Goal: Feedback & Contribution: Contribute content

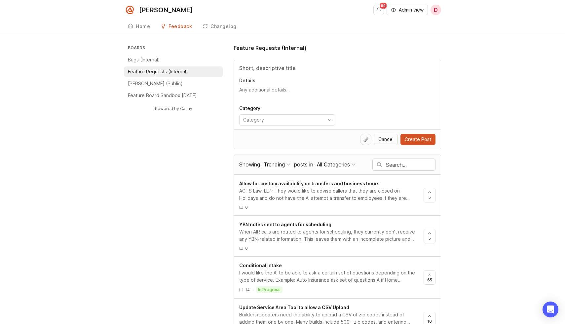
click at [390, 163] on input "text" at bounding box center [410, 164] width 49 height 7
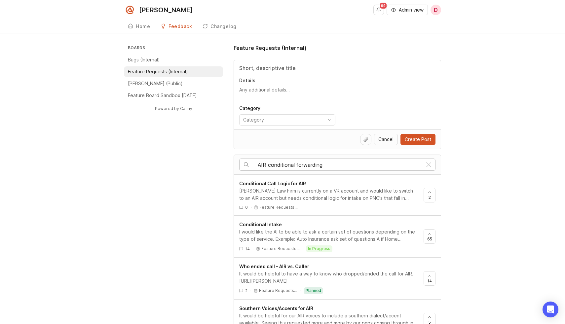
type input "AIR conditional forwarding"
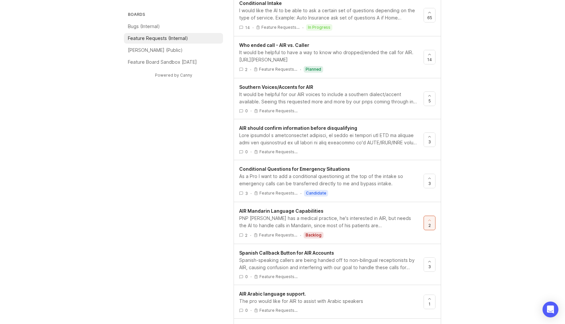
scroll to position [222, 0]
click at [436, 95] on div "Southern Voices/Accents for AIR It would be helpful for our AIR voices to inclu…" at bounding box center [337, 98] width 207 height 41
click at [435, 96] on button "5" at bounding box center [429, 98] width 12 height 15
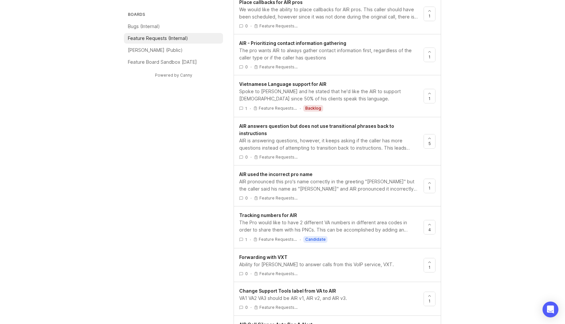
scroll to position [581, 0]
click at [427, 135] on icon at bounding box center [429, 137] width 5 height 5
click at [293, 138] on div "AIR is answering questions, however, it keeps asking if the caller has more que…" at bounding box center [328, 143] width 179 height 15
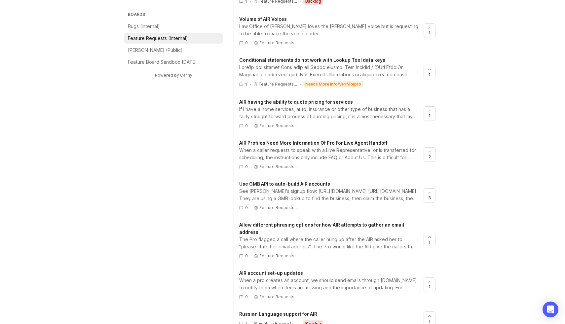
scroll to position [1837, 0]
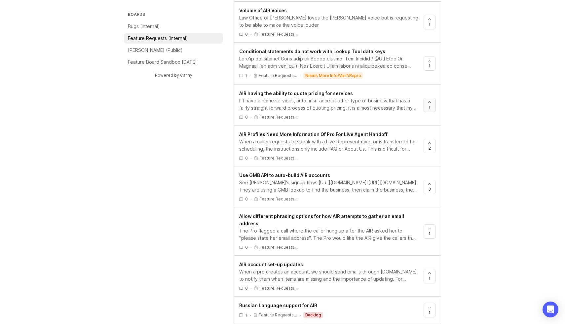
click at [432, 98] on div at bounding box center [429, 105] width 11 height 14
click at [306, 90] on span "AIR having the ability to quote pricing for services" at bounding box center [296, 93] width 114 height 6
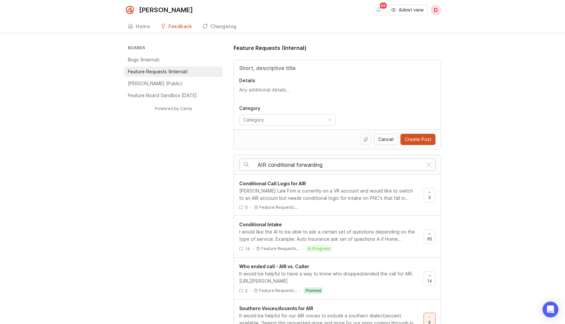
click at [295, 166] on input "AIR conditional forwarding" at bounding box center [340, 164] width 164 height 7
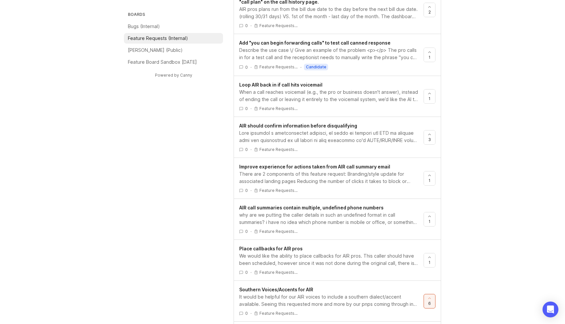
scroll to position [554, 0]
click at [426, 101] on div at bounding box center [429, 96] width 11 height 14
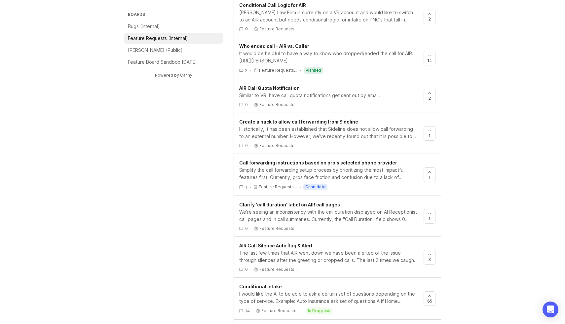
scroll to position [0, 0]
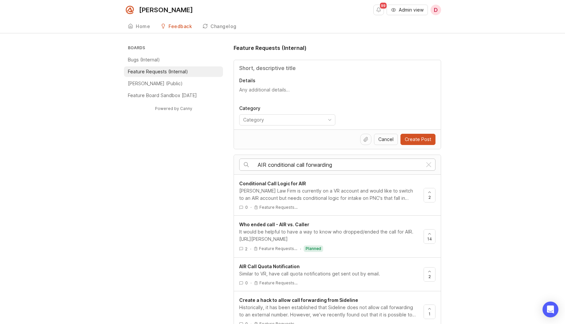
click at [277, 166] on input "AIR conditional call forwarding" at bounding box center [340, 164] width 164 height 7
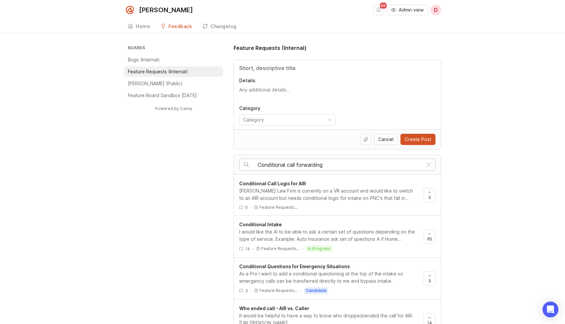
type input "Conditional call forwarding"
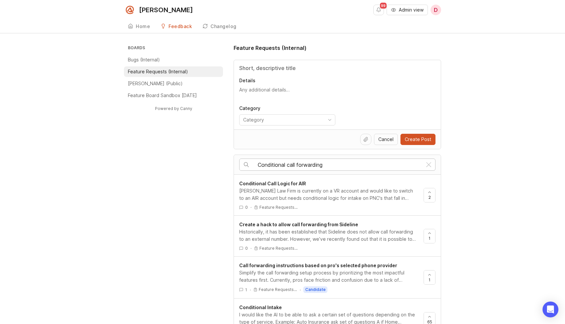
click at [291, 68] on input "Title" at bounding box center [337, 68] width 196 height 8
type input "Conditional call forwarding for AIR"
click at [292, 89] on textarea "Details" at bounding box center [337, 93] width 196 height 13
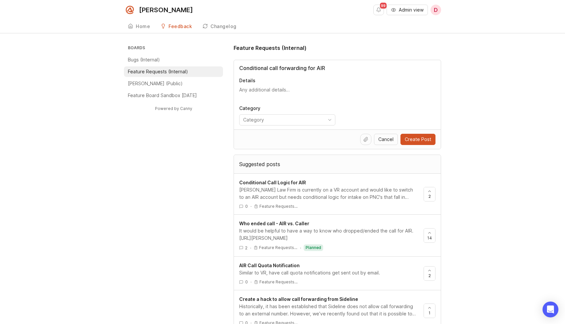
click at [270, 78] on p "Details" at bounding box center [337, 80] width 196 height 7
click at [270, 87] on textarea "Details" at bounding box center [337, 93] width 196 height 13
click at [268, 90] on textarea "Details" at bounding box center [337, 93] width 196 height 13
paste textarea "[PERSON_NAME], [US_STATE] Estate Planning Law Center"
click at [240, 88] on textarea "[PERSON_NAME], [US_STATE] Estate Planning Law Center" at bounding box center [337, 93] width 196 height 13
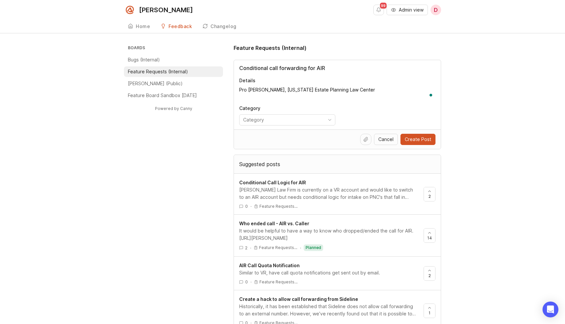
click at [275, 92] on textarea "Pro [PERSON_NAME], [US_STATE] Estate Planning Law Center" at bounding box center [337, 93] width 196 height 13
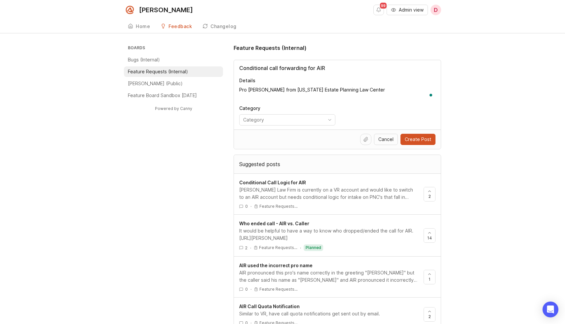
click at [379, 88] on textarea "Pro [PERSON_NAME] from [US_STATE] Estate Planning Law Center" at bounding box center [337, 93] width 196 height 13
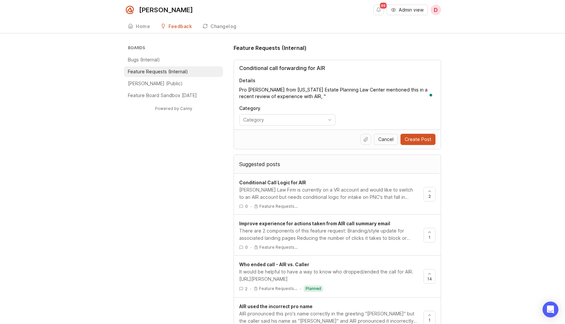
paste textarea "I would prefer to be able to toggle the service on/off based on hours of the da…"
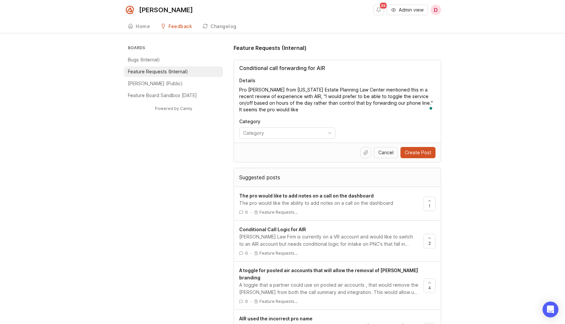
type textarea "Pro [PERSON_NAME] from [US_STATE] Estate Planning Law Center mentioned this in …"
click at [269, 66] on input "Conditional call forwarding for AIR" at bounding box center [337, 68] width 196 height 8
drag, startPoint x: 330, startPoint y: 70, endPoint x: 292, endPoint y: 70, distance: 37.6
click at [292, 70] on input "Conditional transfers call forwarding for AIR" at bounding box center [337, 68] width 196 height 8
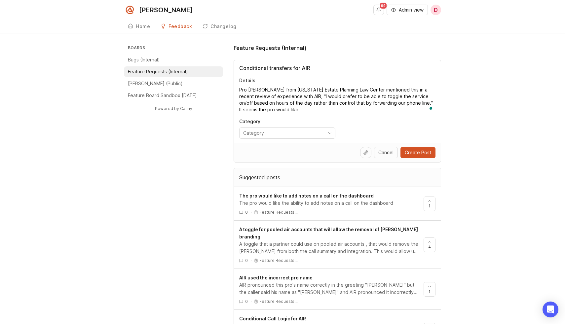
type input "Conditional transfers for AIR"
click at [286, 109] on textarea "Pro [PERSON_NAME] from [US_STATE] Estate Planning Law Center mentioned this in …" at bounding box center [337, 100] width 196 height 26
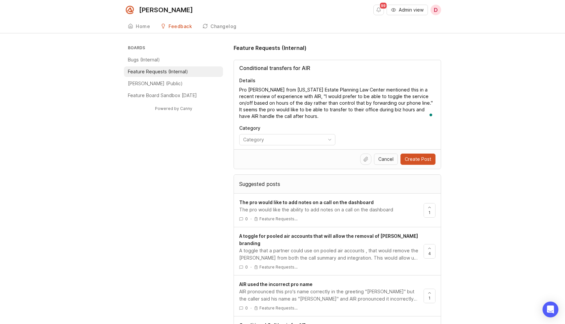
type textarea "Pro [PERSON_NAME] from [US_STATE] Estate Planning Law Center mentioned this in …"
click at [250, 144] on div "toggle menu" at bounding box center [281, 139] width 85 height 11
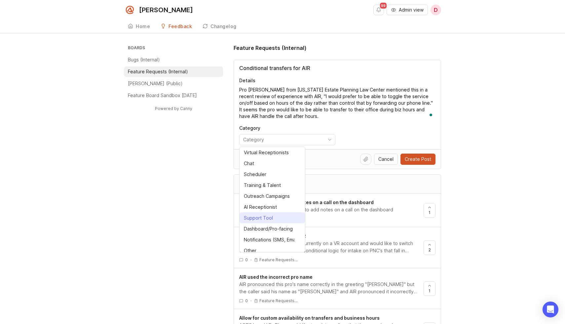
click at [250, 211] on li "AI Receptionist" at bounding box center [271, 206] width 65 height 11
type input "AI Receptionist"
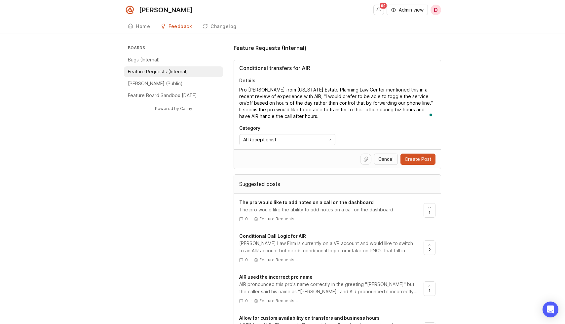
click at [416, 106] on textarea "Pro [PERSON_NAME] from [US_STATE] Estate Planning Law Center mentioned this in …" at bounding box center [337, 103] width 196 height 33
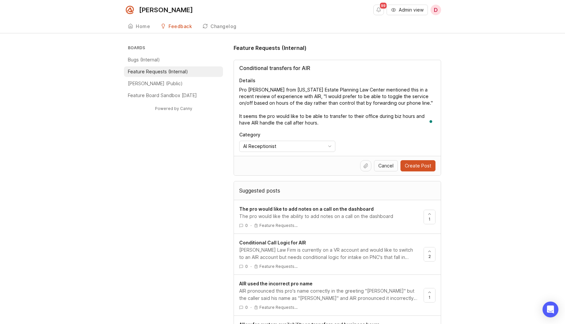
type textarea "Pro [PERSON_NAME] from [US_STATE] Estate Planning Law Center mentioned this in …"
click at [417, 164] on span "Create Post" at bounding box center [418, 165] width 26 height 7
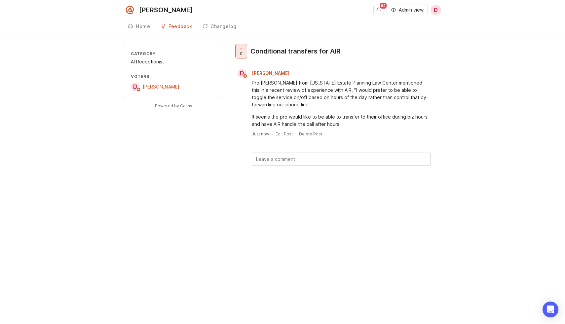
click at [243, 54] on div at bounding box center [240, 51] width 11 height 14
click at [239, 54] on div at bounding box center [240, 51] width 11 height 14
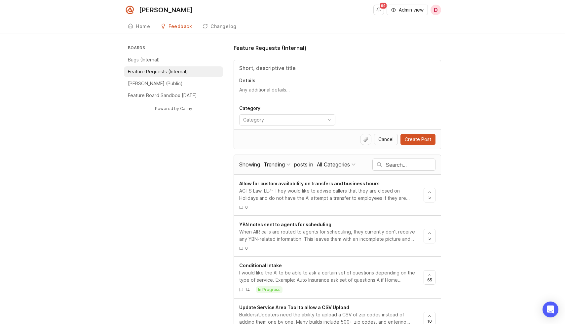
click at [393, 165] on input "text" at bounding box center [410, 164] width 49 height 7
type input "conditional transfers AIR"
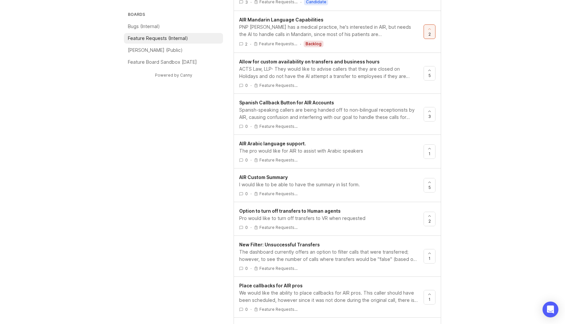
scroll to position [440, 0]
click at [317, 62] on span "Allow for custom availability on transfers and business hours" at bounding box center [309, 61] width 140 height 6
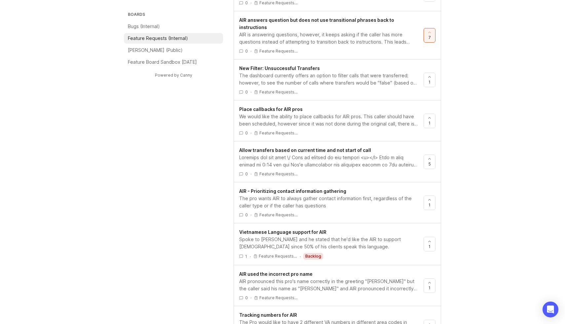
scroll to position [664, 0]
